Goal: Task Accomplishment & Management: Manage account settings

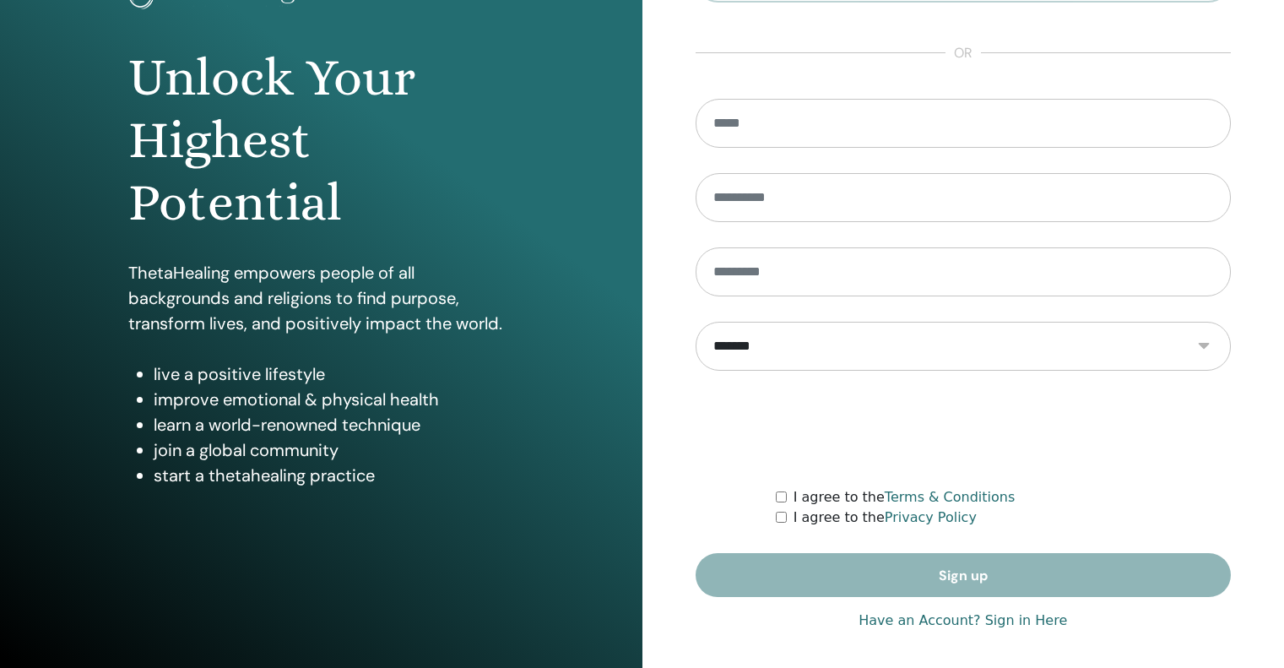
scroll to position [143, 0]
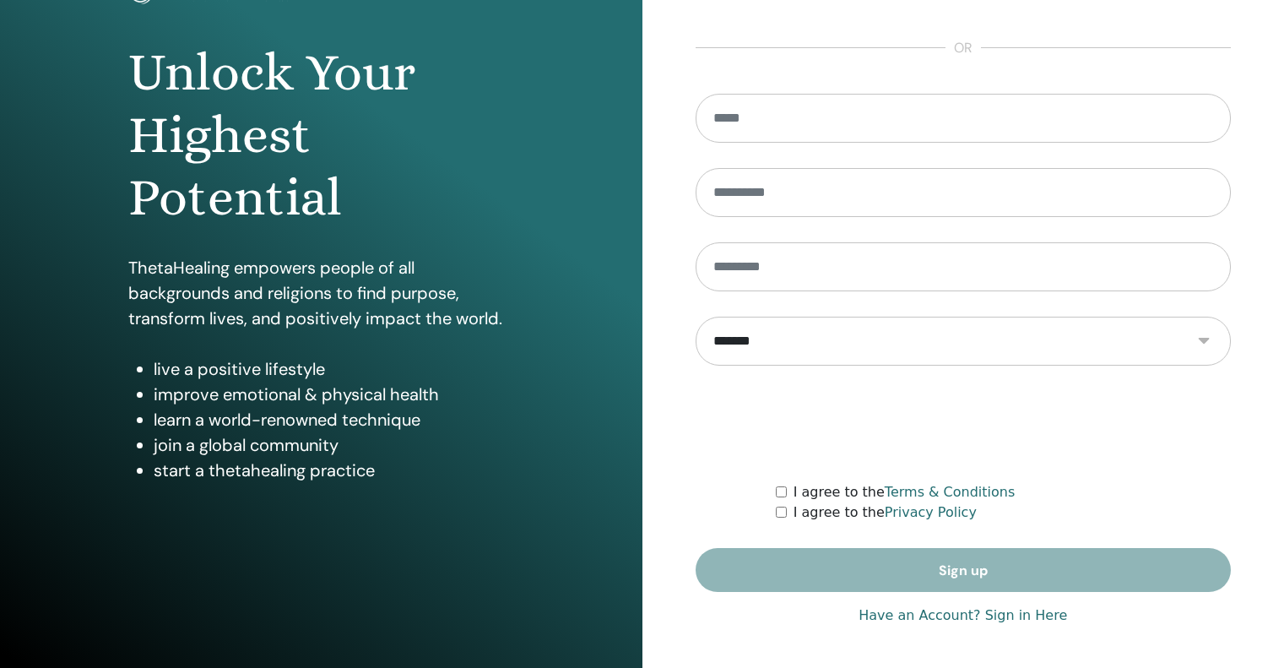
click at [1024, 621] on link "Have an Account? Sign in Here" at bounding box center [962, 615] width 208 height 20
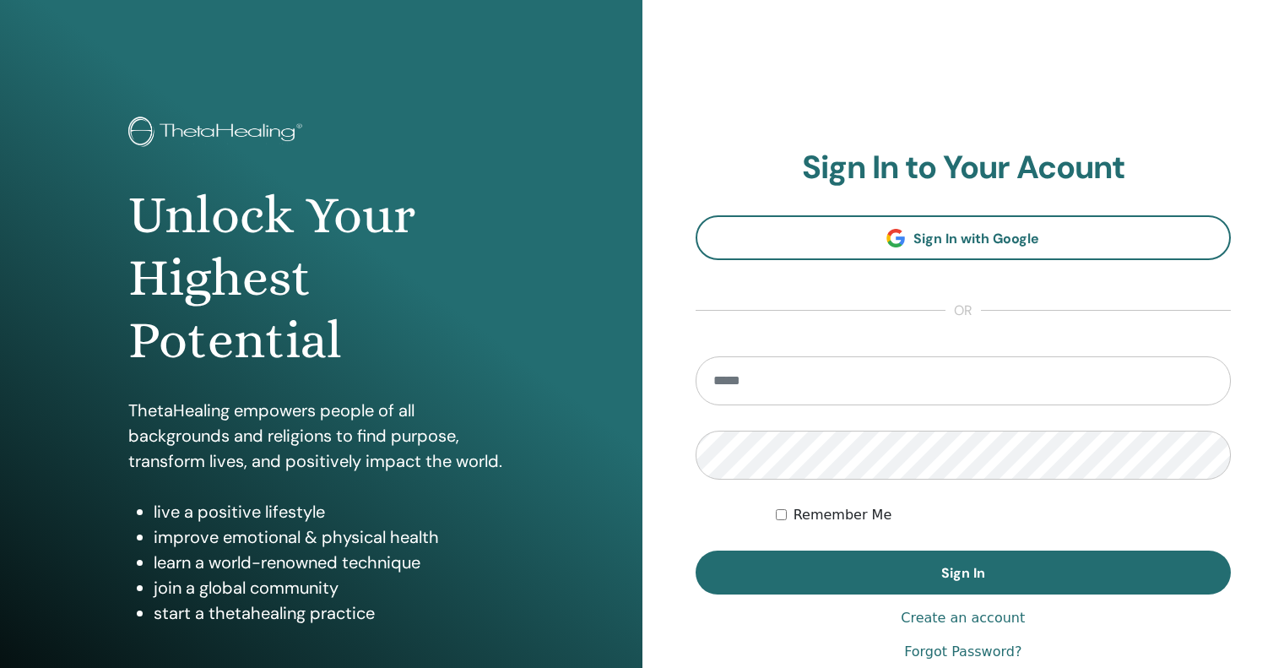
type input "**********"
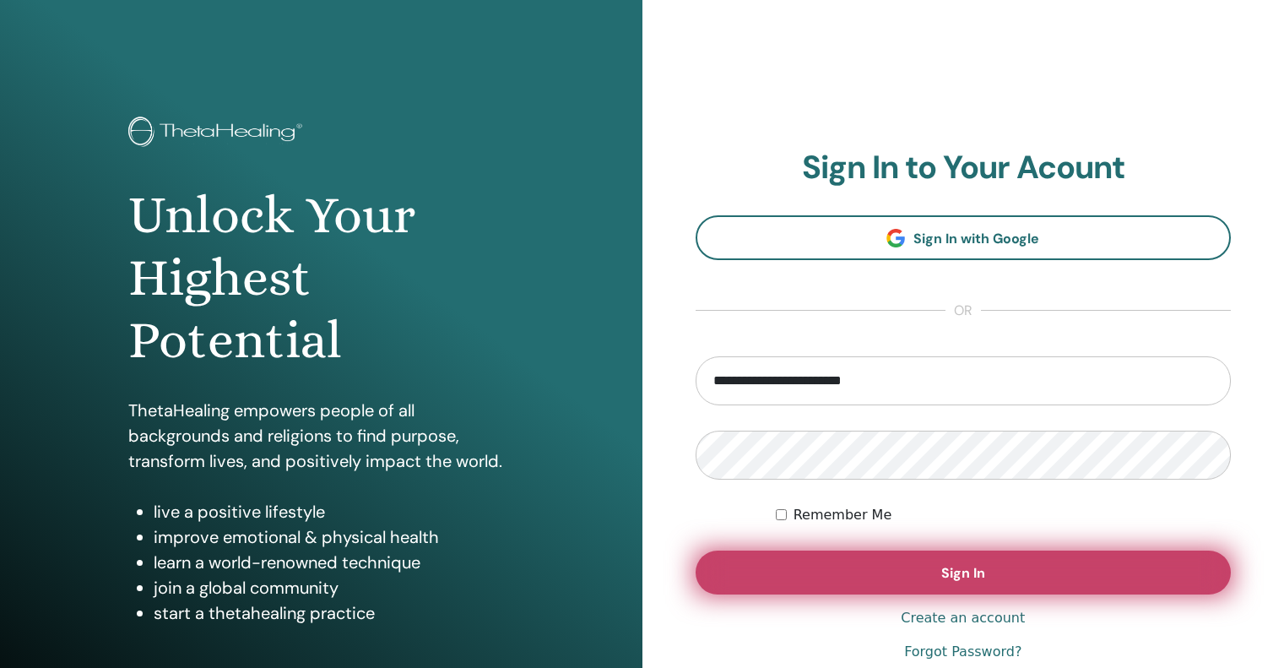
click at [1072, 576] on button "Sign In" at bounding box center [964, 572] width 536 height 44
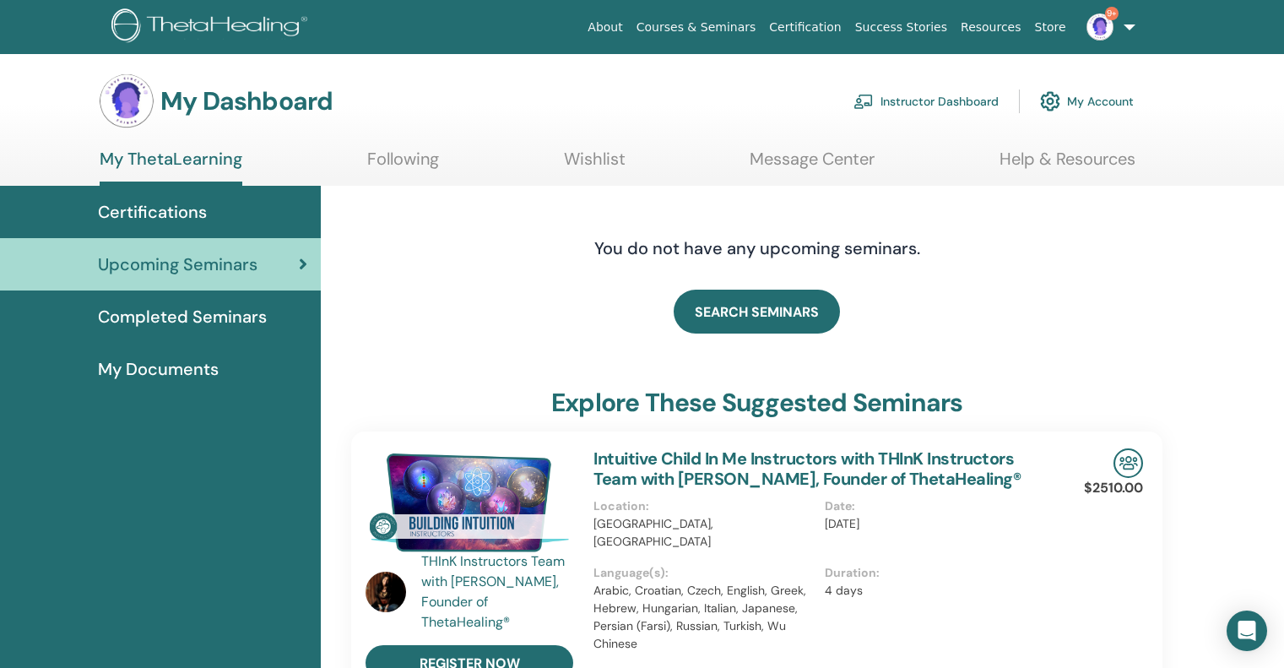
click at [933, 98] on link "Instructor Dashboard" at bounding box center [925, 101] width 145 height 37
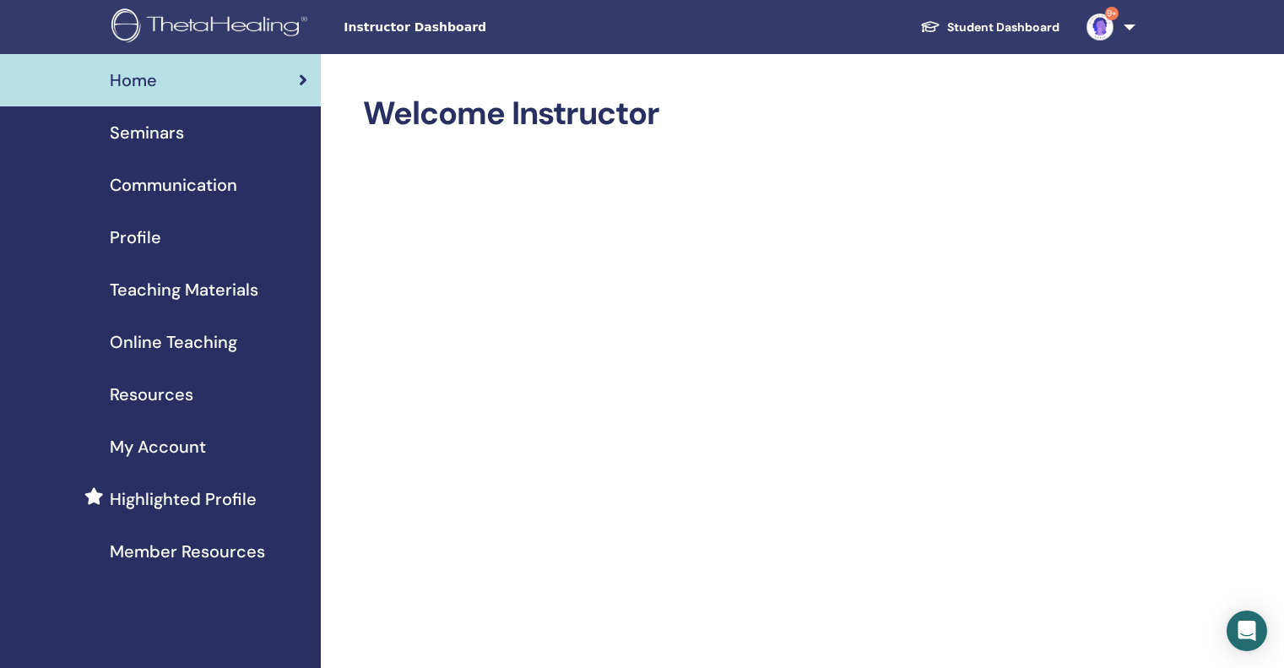
click at [137, 130] on span "Seminars" at bounding box center [147, 132] width 74 height 25
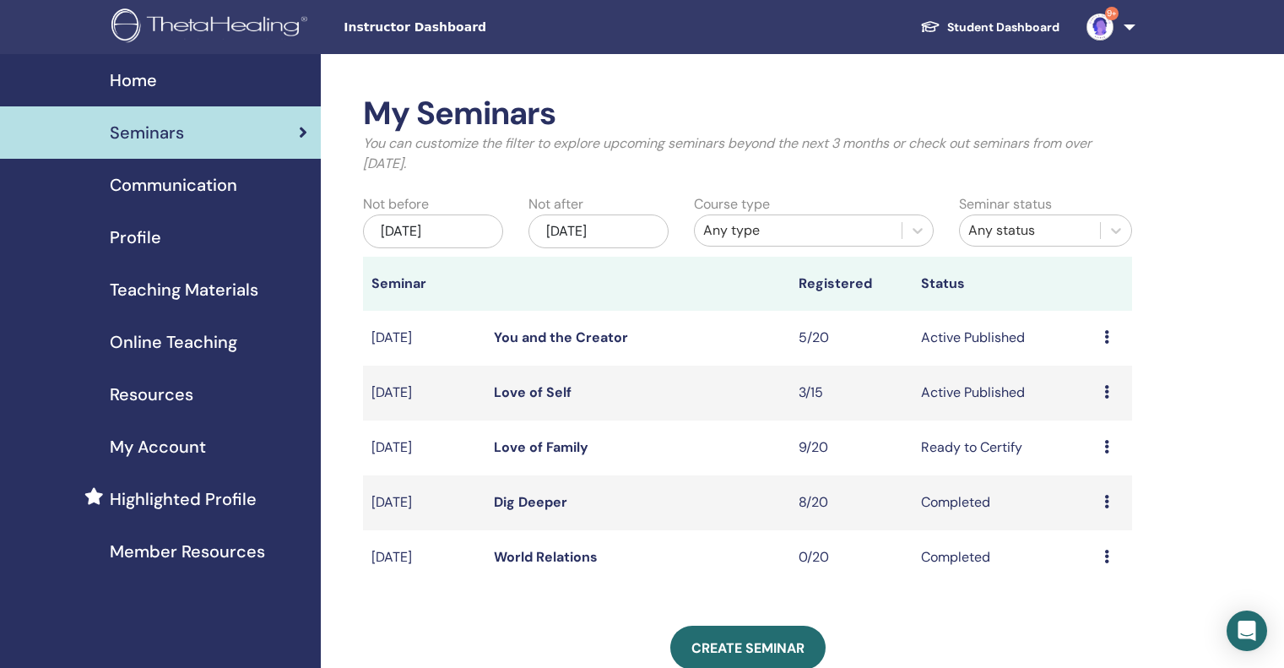
click at [1108, 451] on icon at bounding box center [1106, 447] width 5 height 14
click at [1106, 513] on link "Attendees" at bounding box center [1096, 515] width 64 height 18
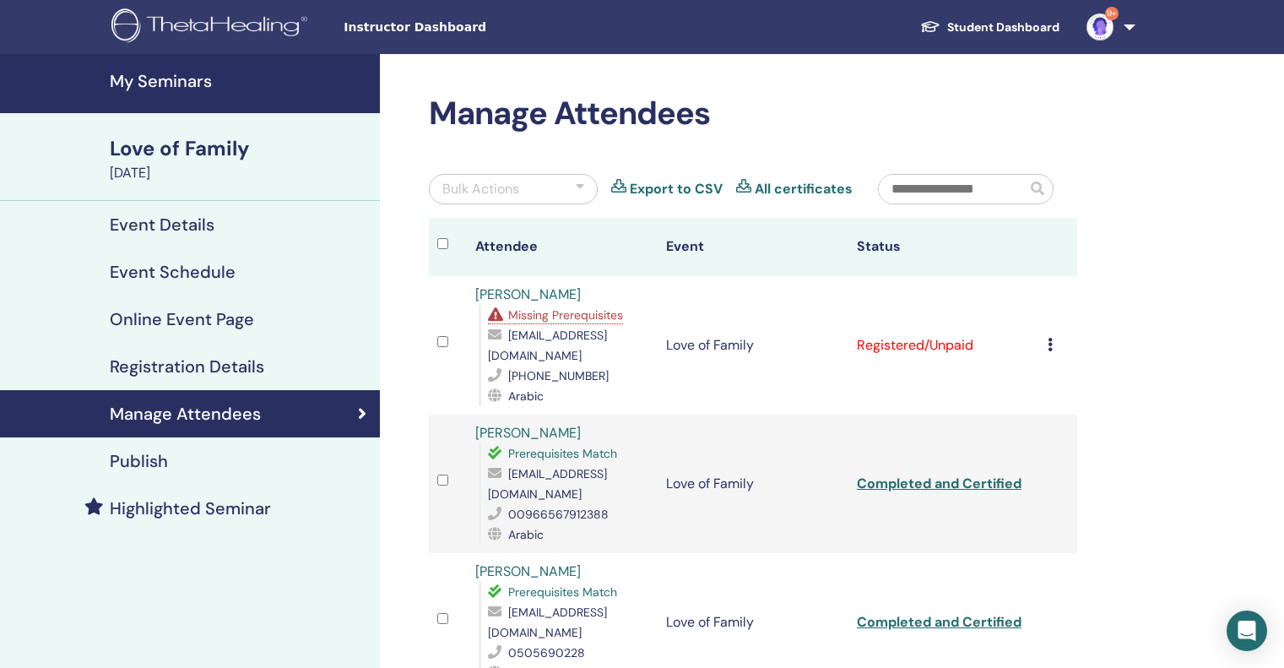
click at [1053, 335] on div "Cancel Registration Do not auto-certify Mark as Paid Mark as Unpaid Mark as Abs…" at bounding box center [1058, 345] width 21 height 20
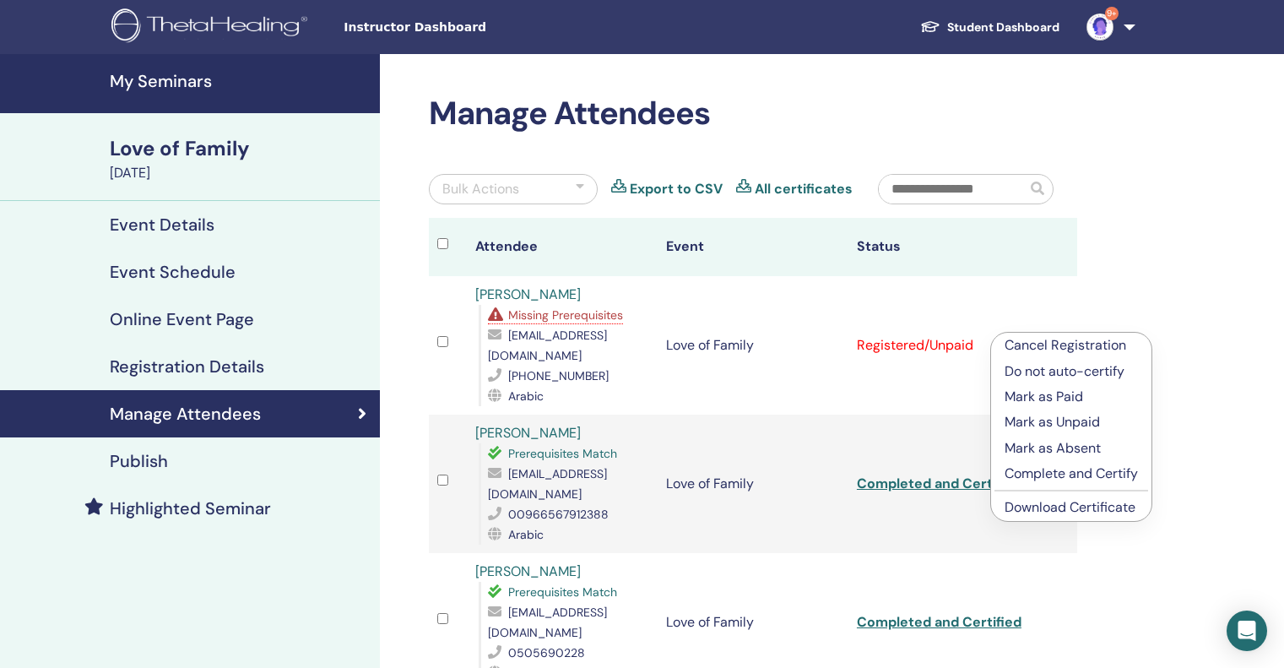
click at [1069, 473] on p "Complete and Certify" at bounding box center [1070, 473] width 133 height 20
